Goal: Navigation & Orientation: Find specific page/section

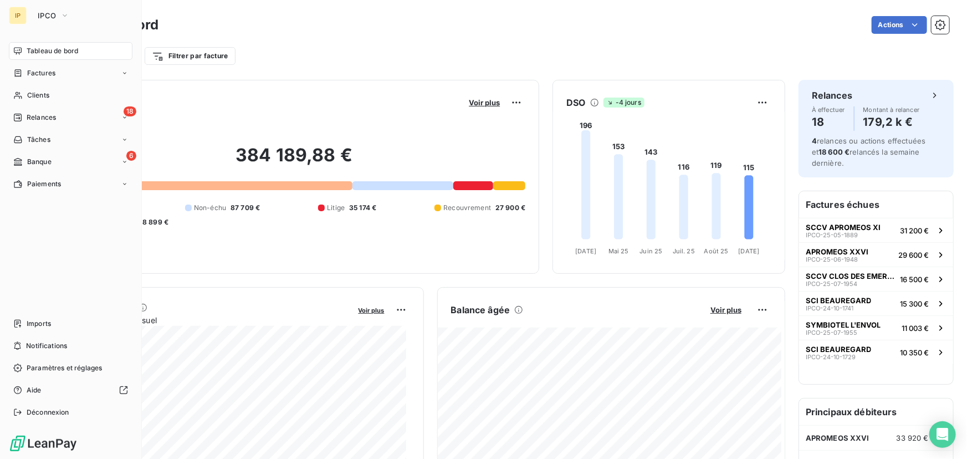
click at [45, 54] on span "Tableau de bord" at bounding box center [53, 51] width 52 height 10
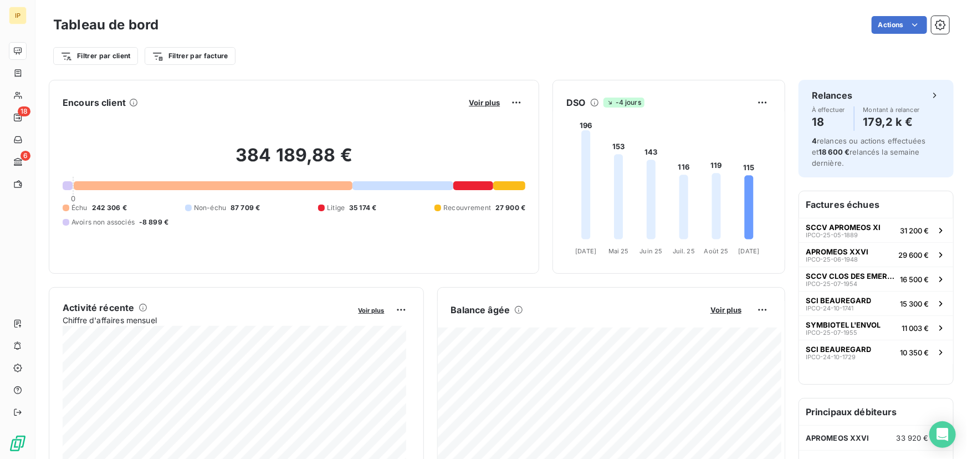
click at [345, 60] on div "Filtrer par client Filtrer par facture" at bounding box center [501, 55] width 896 height 21
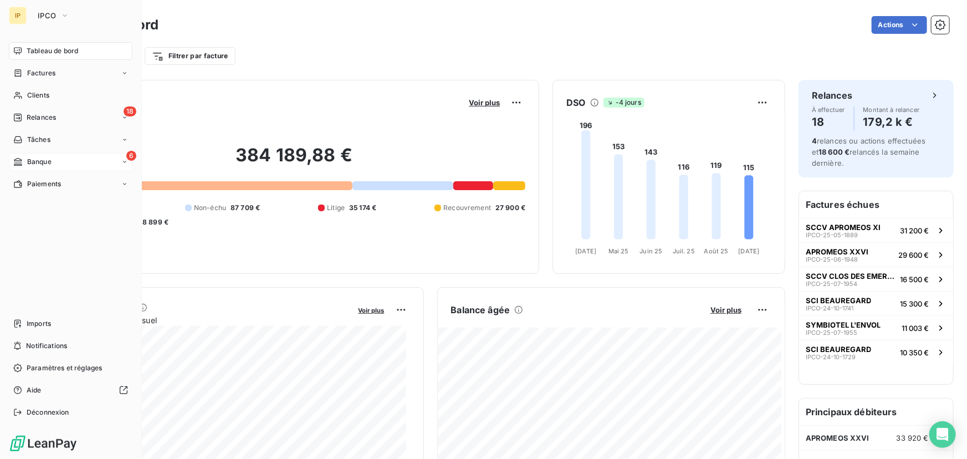
click at [37, 157] on span "Banque" at bounding box center [39, 162] width 24 height 10
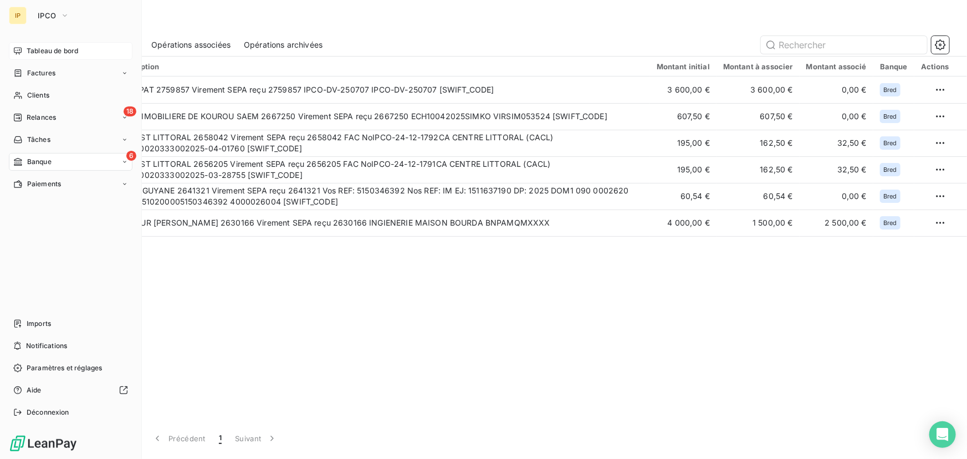
click at [27, 47] on span "Tableau de bord" at bounding box center [53, 51] width 52 height 10
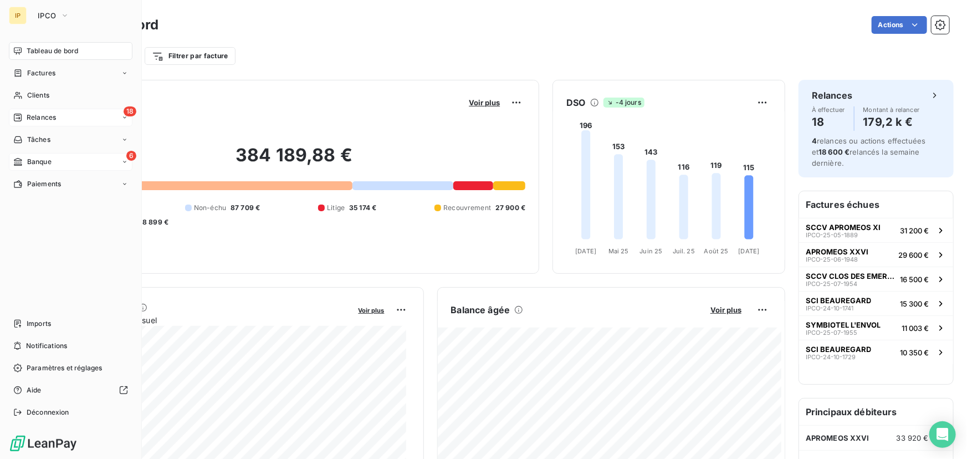
click at [39, 120] on span "Relances" at bounding box center [41, 117] width 29 height 10
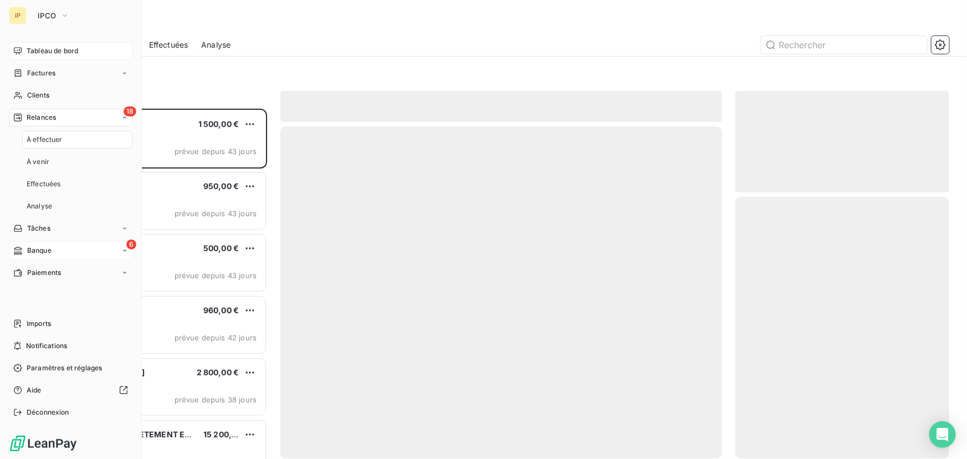
scroll to position [343, 206]
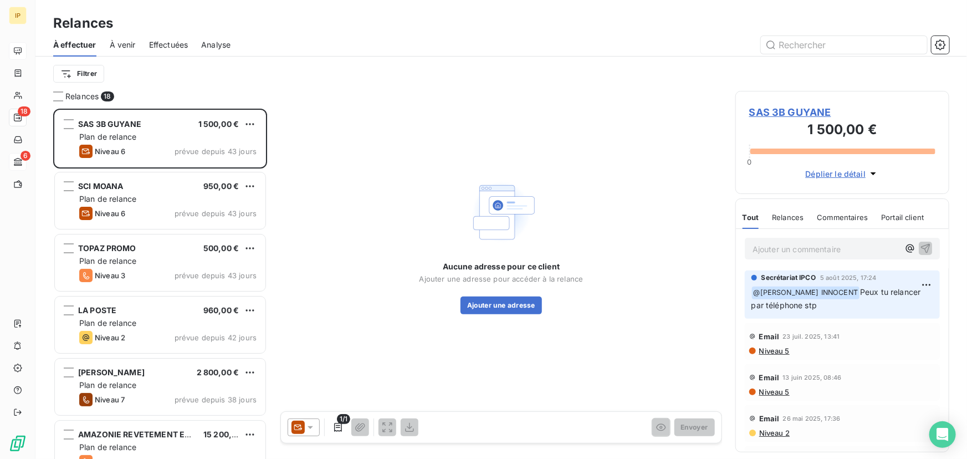
click at [124, 39] on span "À venir" at bounding box center [123, 44] width 26 height 11
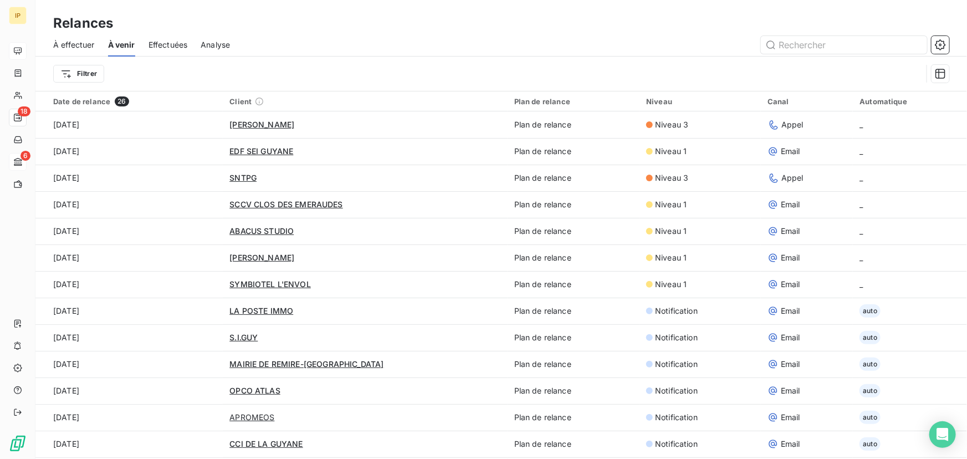
click at [82, 48] on span "À effectuer" at bounding box center [74, 44] width 42 height 11
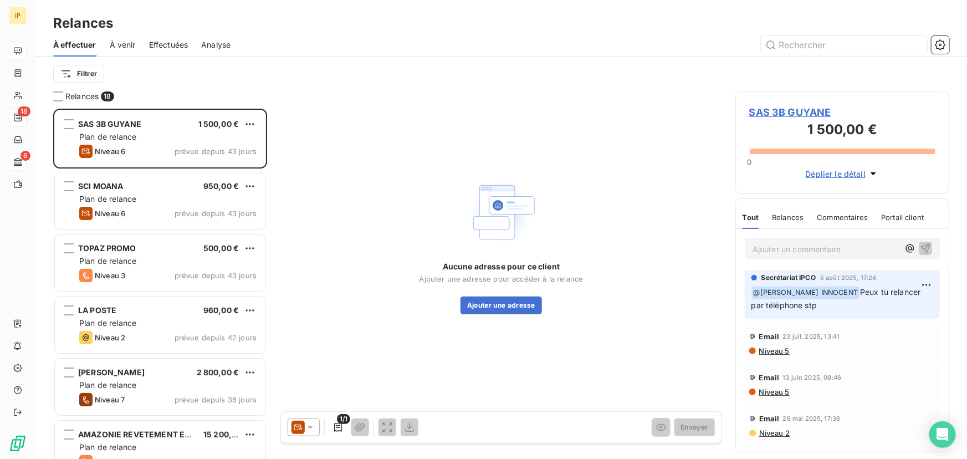
scroll to position [343, 206]
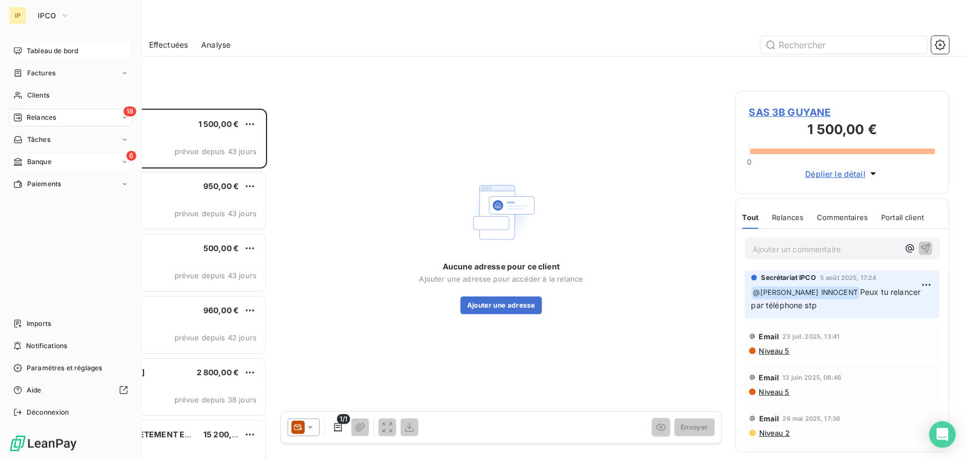
click at [31, 47] on span "Tableau de bord" at bounding box center [53, 51] width 52 height 10
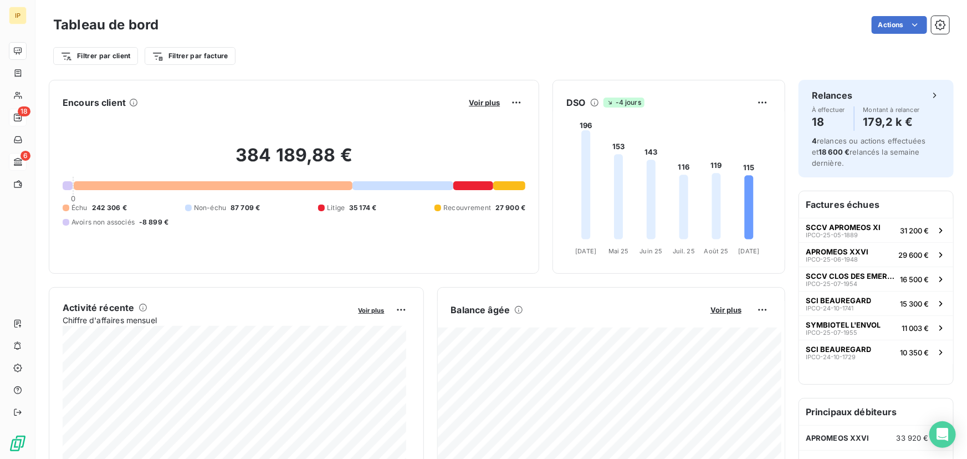
click at [497, 43] on div "Filtrer par client Filtrer par facture" at bounding box center [501, 52] width 896 height 30
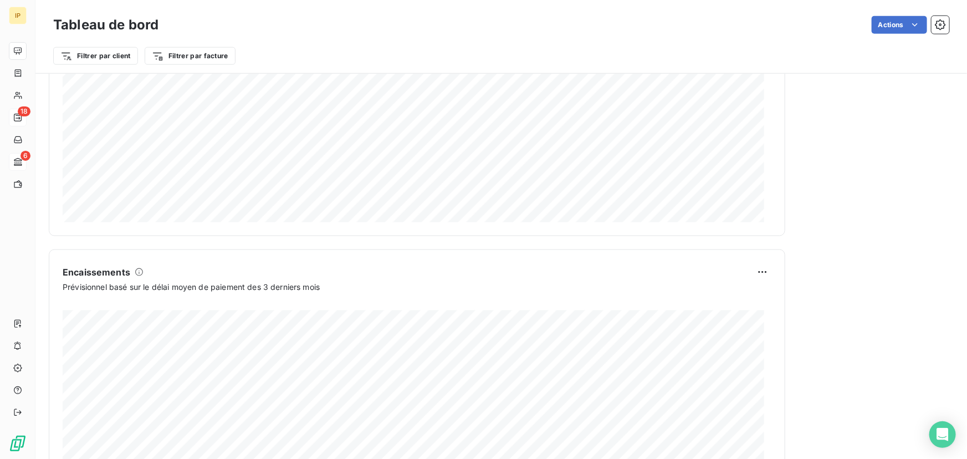
scroll to position [620, 0]
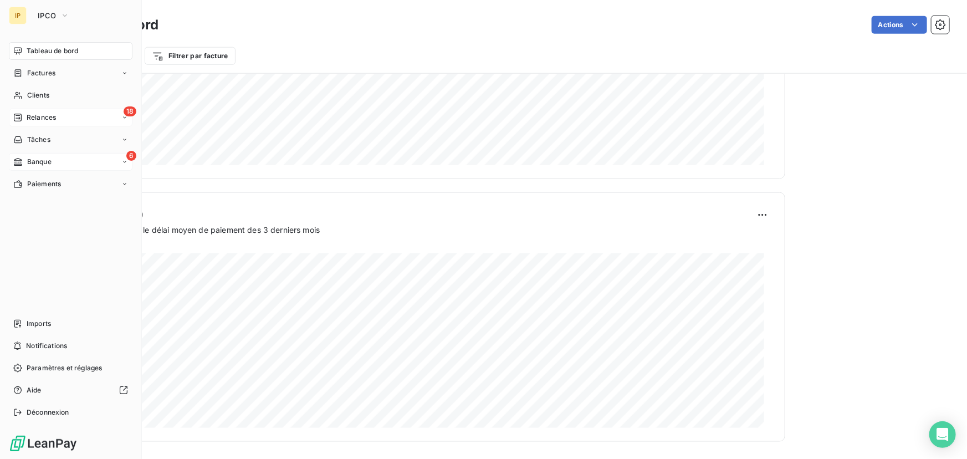
click at [74, 52] on span "Tableau de bord" at bounding box center [53, 51] width 52 height 10
click at [45, 114] on span "Relances" at bounding box center [41, 117] width 29 height 10
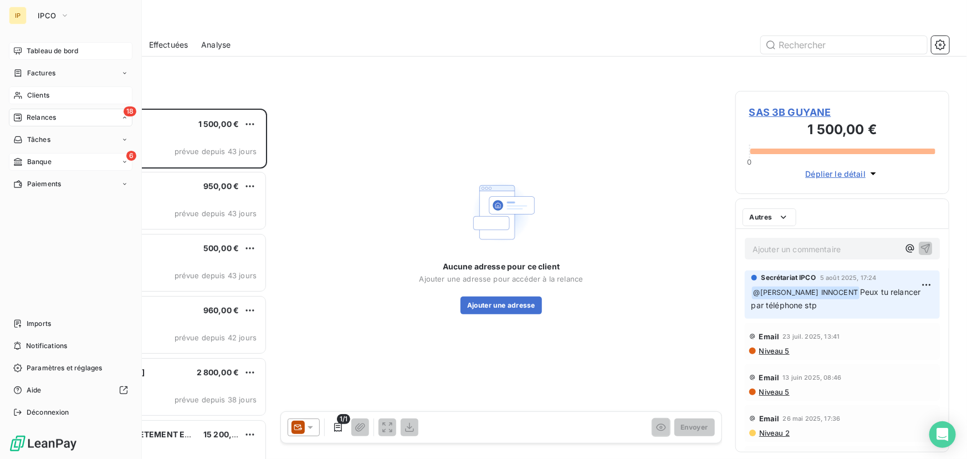
scroll to position [343, 206]
click at [69, 52] on span "Tableau de bord" at bounding box center [53, 51] width 52 height 10
